Goal: Task Accomplishment & Management: Manage account settings

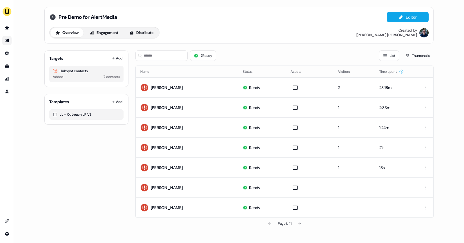
click at [50, 16] on icon at bounding box center [53, 17] width 6 height 6
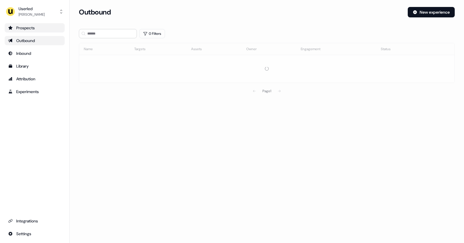
click at [26, 30] on div "Prospects" at bounding box center [34, 28] width 53 height 6
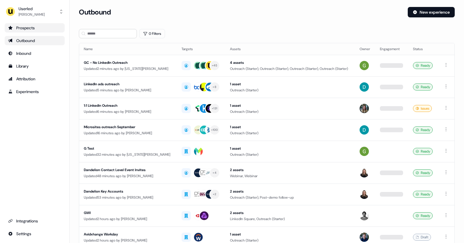
click at [26, 29] on div "Prospects" at bounding box center [34, 28] width 53 height 6
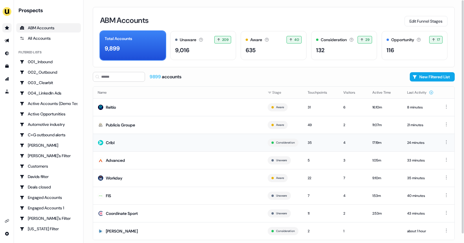
click at [146, 144] on td "Cribl" at bounding box center [178, 143] width 170 height 18
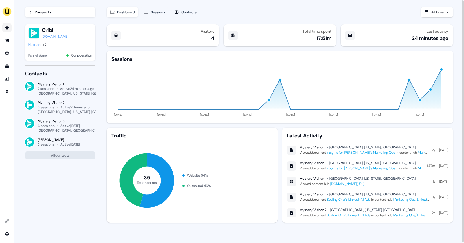
click at [343, 152] on link "Insights for Cribl's Marketing Ops" at bounding box center [361, 152] width 68 height 5
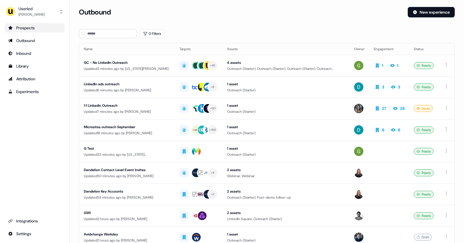
click at [35, 26] on div "Prospects" at bounding box center [34, 28] width 53 height 6
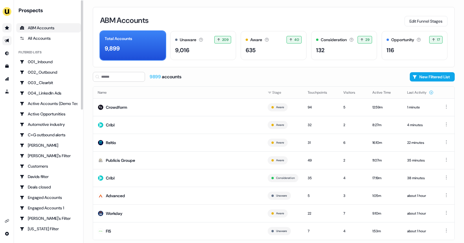
click at [11, 41] on link "Go to outbound experience" at bounding box center [6, 40] width 9 height 9
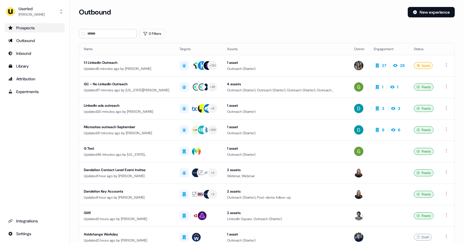
click at [26, 30] on div "Prospects" at bounding box center [34, 28] width 53 height 6
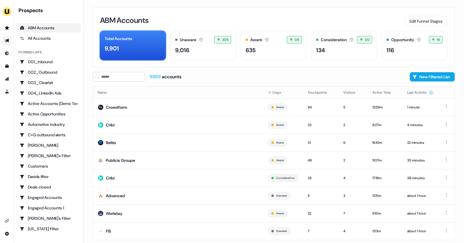
click at [3, 41] on link "Go to outbound experience" at bounding box center [6, 40] width 9 height 9
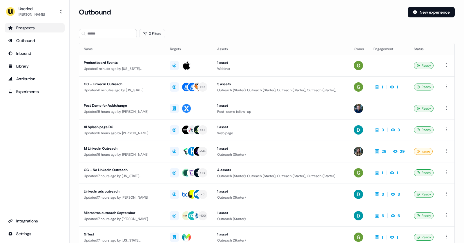
click at [34, 26] on div "Prospects" at bounding box center [34, 28] width 53 height 6
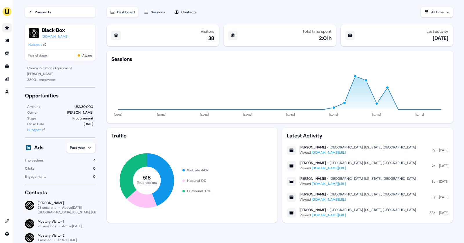
click at [10, 28] on link "Go to prospects" at bounding box center [6, 27] width 9 height 9
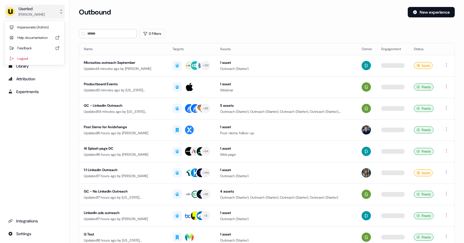
click at [61, 11] on icon "side nav menu" at bounding box center [61, 11] width 5 height 5
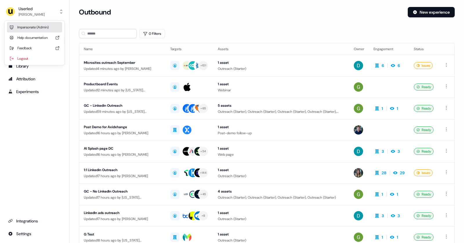
click at [41, 26] on div "Impersonate (Admin)" at bounding box center [34, 27] width 55 height 10
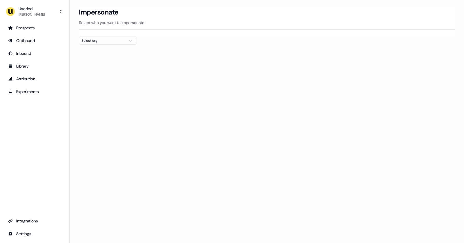
click at [125, 43] on button "Select org" at bounding box center [108, 41] width 58 height 8
type input "*****"
click at [112, 63] on div "Canva" at bounding box center [107, 61] width 57 height 9
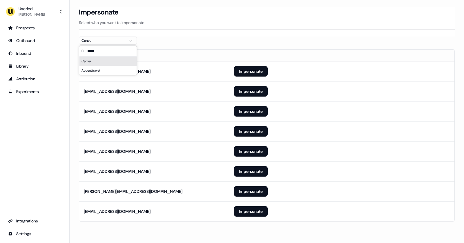
click at [123, 63] on div "Canva" at bounding box center [107, 61] width 57 height 9
click at [194, 36] on section "Loading... Impersonate Select who you want to impersonate Canva Email kullan@ca…" at bounding box center [267, 122] width 394 height 231
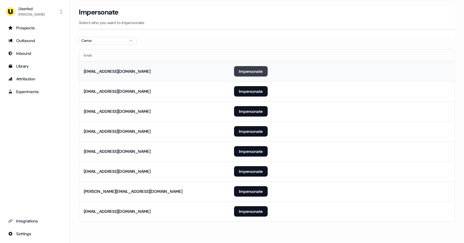
click at [252, 70] on button "Impersonate" at bounding box center [251, 71] width 34 height 10
